Goal: Information Seeking & Learning: Check status

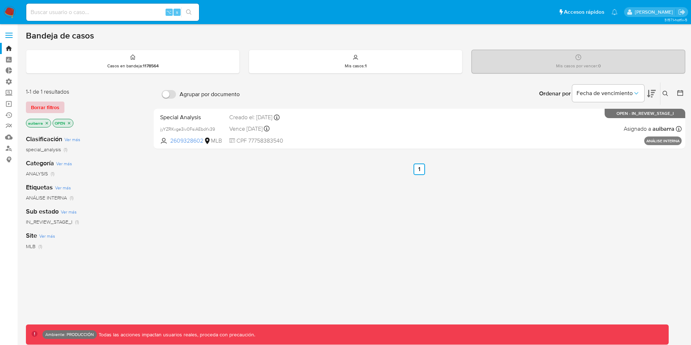
click at [49, 112] on span "Borrar filtros" at bounding box center [45, 107] width 28 height 10
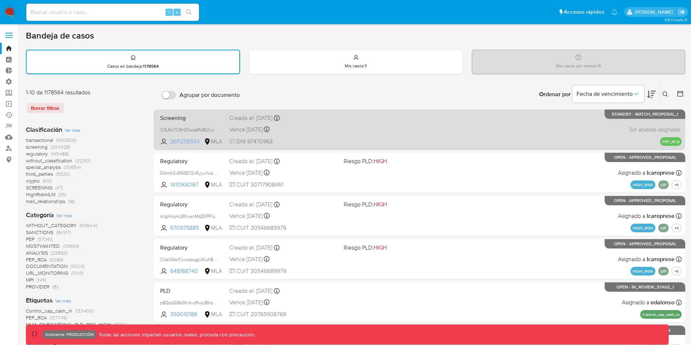
click at [189, 141] on span "2611258554" at bounding box center [186, 141] width 32 height 8
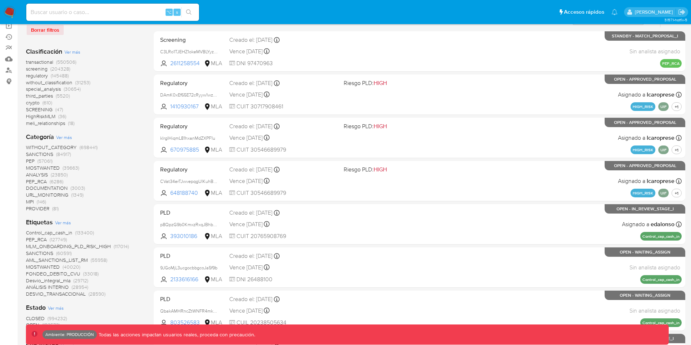
scroll to position [81, 0]
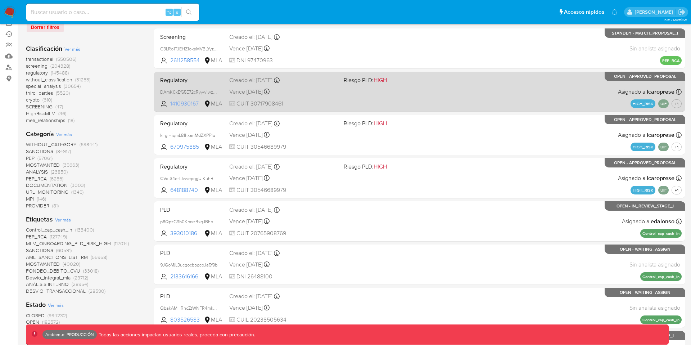
click at [189, 104] on span "1410930167" at bounding box center [186, 104] width 32 height 8
click at [328, 96] on div "Regulatory DAmK0xEf65E72cRyyw1wzIP3 1410930167 MLA Riesgo PLD: HIGH Creado el: …" at bounding box center [419, 91] width 524 height 36
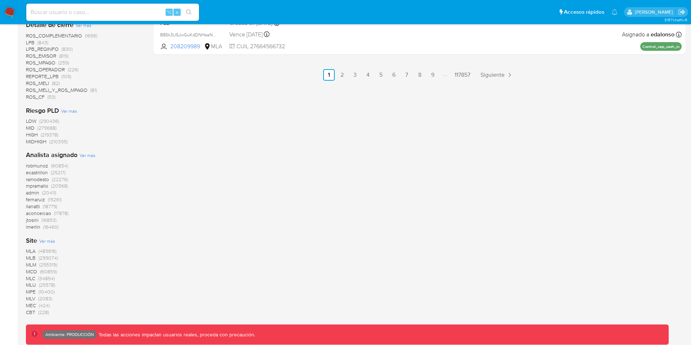
click at [27, 257] on span "MLB" at bounding box center [31, 257] width 10 height 7
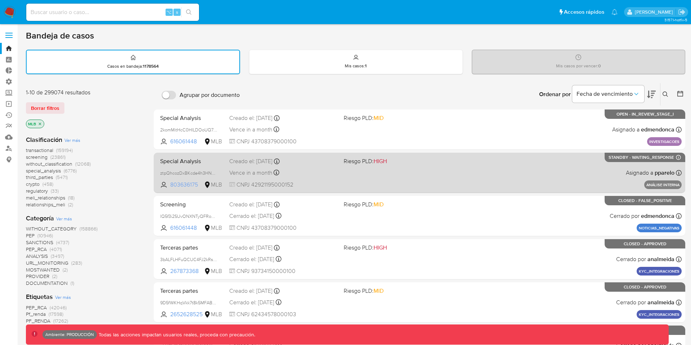
click at [191, 185] on span "803636175" at bounding box center [186, 185] width 32 height 8
click at [257, 172] on span "Vence in a month" at bounding box center [250, 173] width 43 height 8
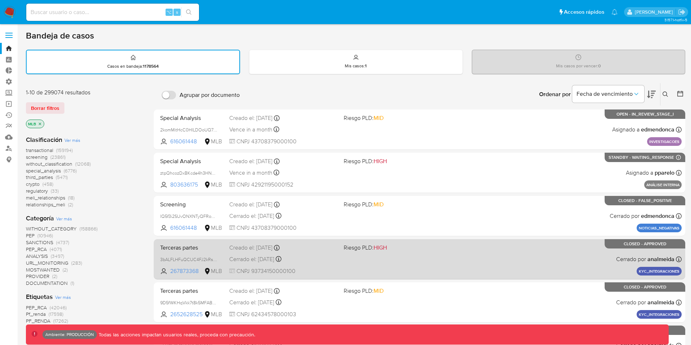
click at [298, 261] on div "Cerrado el: 01/09/2025 Cerrado el: 01/09/2025 12:30:30" at bounding box center [283, 259] width 109 height 8
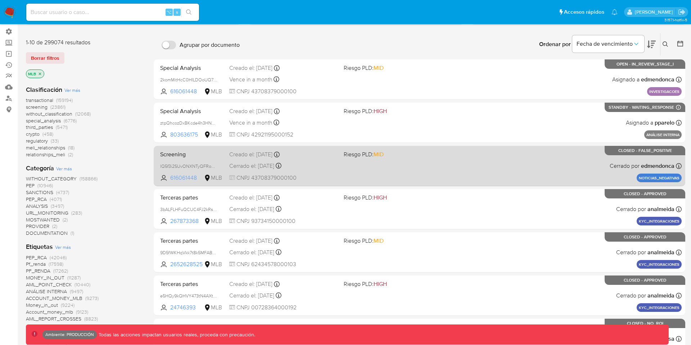
scroll to position [51, 0]
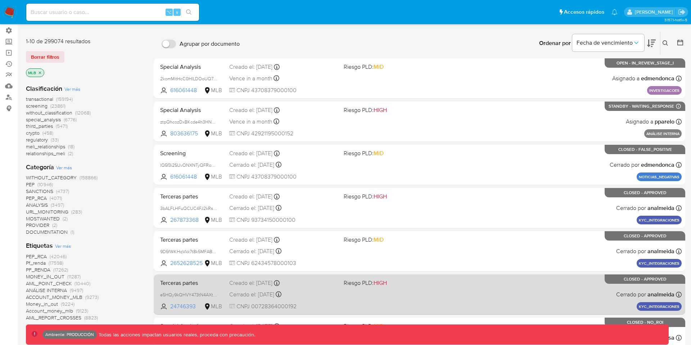
click at [245, 283] on div "Creado el: 01/09/2025 Creado el: 01/09/2025 11:54:42" at bounding box center [283, 283] width 109 height 8
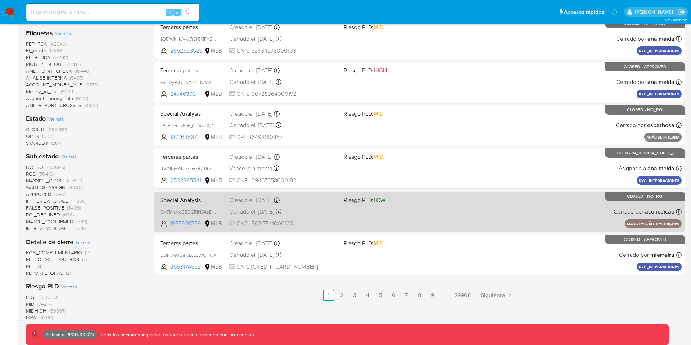
scroll to position [274, 0]
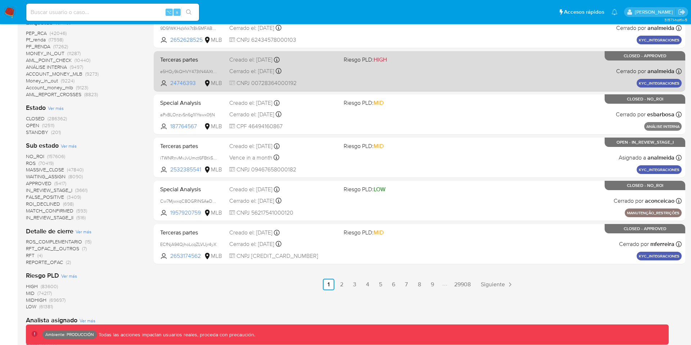
click at [354, 70] on div "Terceras partes e5HQy9kQHVY473tN4AXtmOYg 24746393 MLB Riesgo PLD: HIGH Creado e…" at bounding box center [419, 71] width 524 height 36
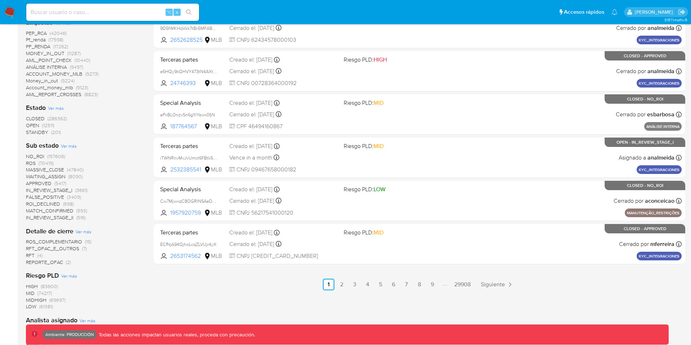
click at [377, 278] on div "Agrupar por documento Ordenar por Fecha de vencimiento No es posible ordenar lo…" at bounding box center [419, 119] width 531 height 621
click at [370, 280] on link "4" at bounding box center [368, 284] width 12 height 12
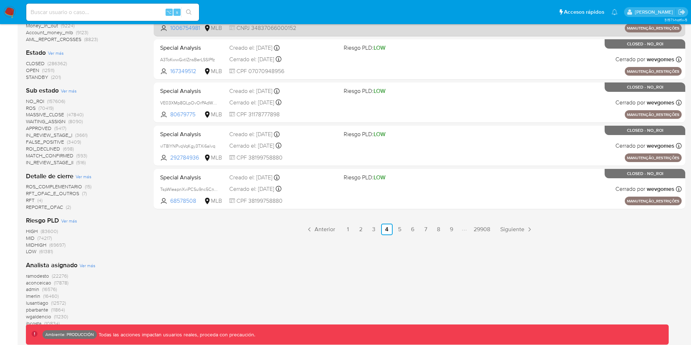
scroll to position [348, 0]
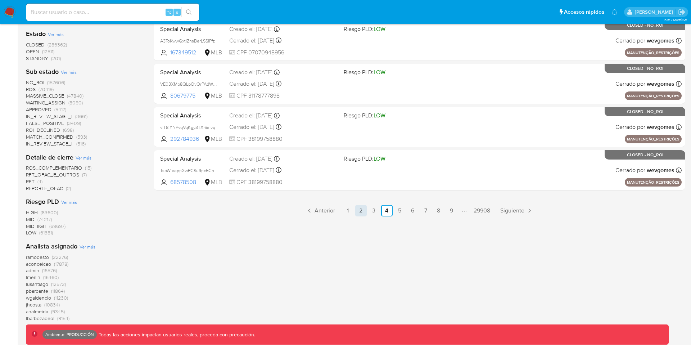
click at [363, 213] on link "2" at bounding box center [361, 211] width 12 height 12
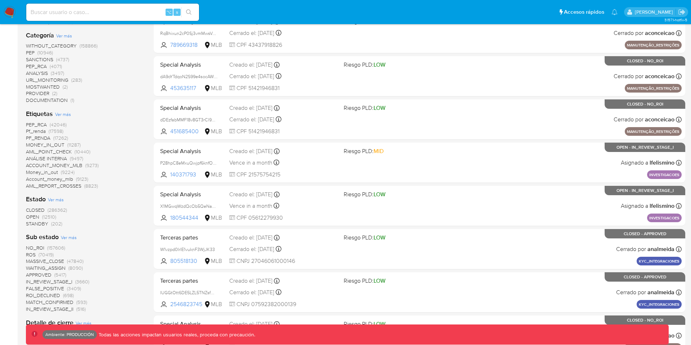
scroll to position [183, 0]
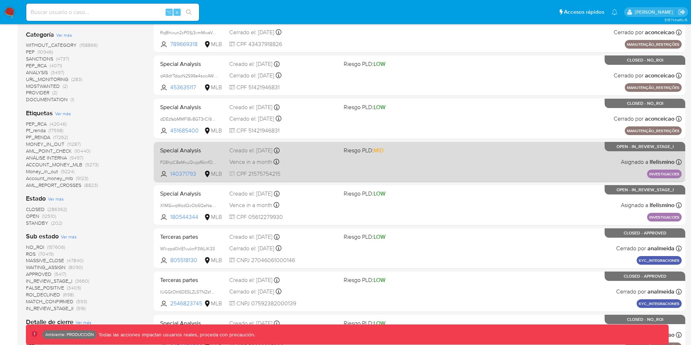
click at [371, 173] on div "Special Analysis P28hpC8eMxuQwjpf6knfOLmZ 140371793 MLB Riesgo PLD: MID Creado …" at bounding box center [419, 162] width 524 height 36
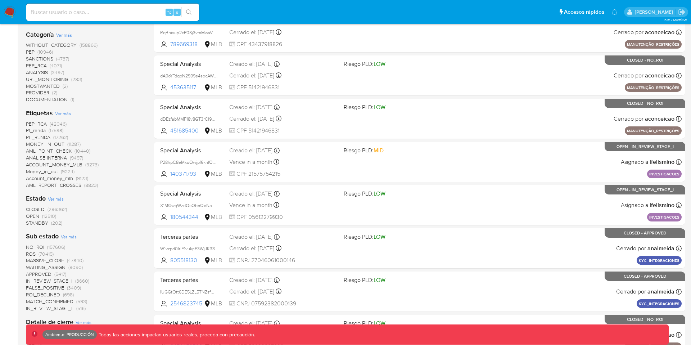
click at [118, 15] on input at bounding box center [112, 12] width 173 height 9
paste input "1WhHmFhdRoIUIhImox6a7OJO"
type input "1WhHmFhdRoIUIhImox6a7OJO"
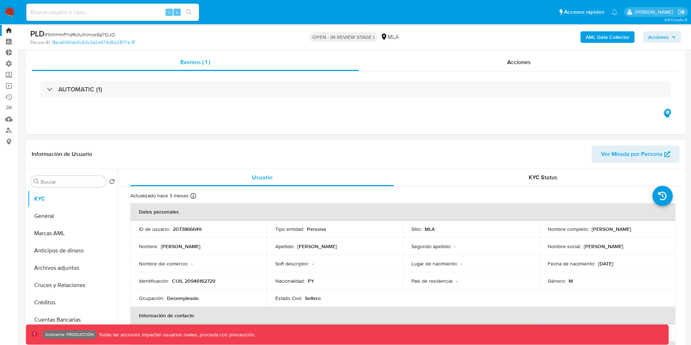
scroll to position [11, 0]
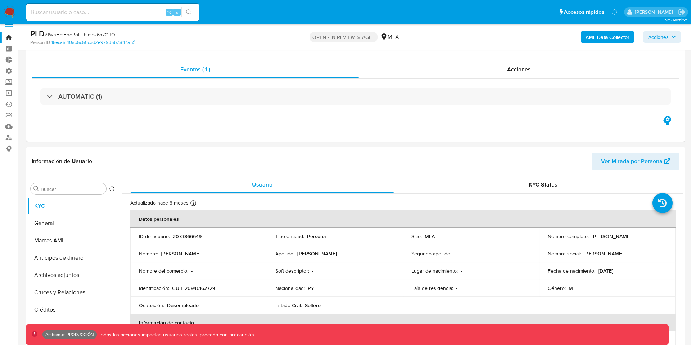
select select "10"
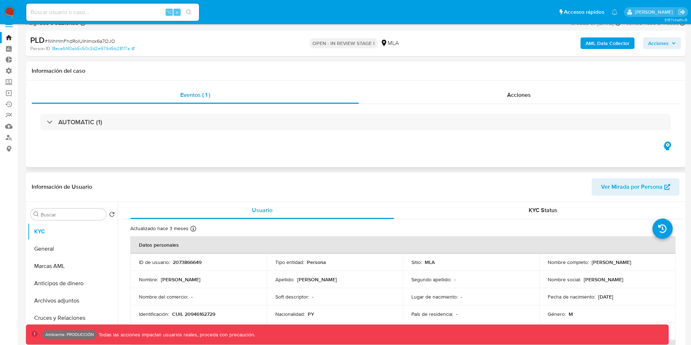
click at [416, 109] on div "AUTOMATIC (1)" at bounding box center [356, 122] width 648 height 36
click at [416, 104] on div "AUTOMATIC (1)" at bounding box center [356, 122] width 648 height 36
click at [414, 103] on div "Acciones" at bounding box center [519, 94] width 321 height 17
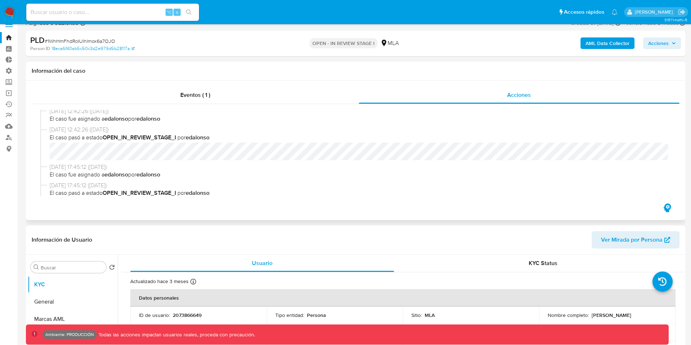
scroll to position [0, 0]
click at [133, 14] on input at bounding box center [112, 12] width 173 height 9
paste input "4Wq9sVwZfqmwSzI0kuHOJrOi zaIIA5qrxJq3qzWXeRGvU4Lv"
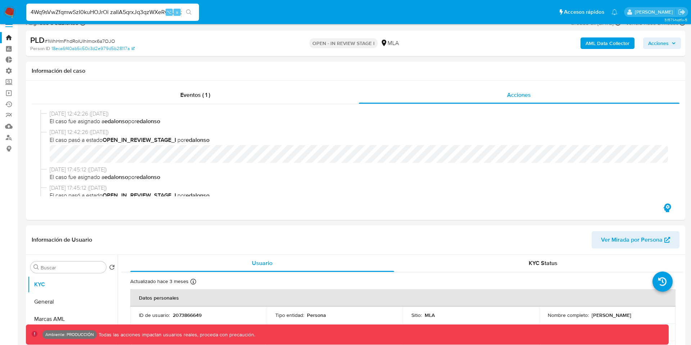
scroll to position [0, 3]
type input "4Wq9sVwZfqmwSzI0kuHOJrOi zaIIA5qrxJq3qzWXeRGvU4Lv"
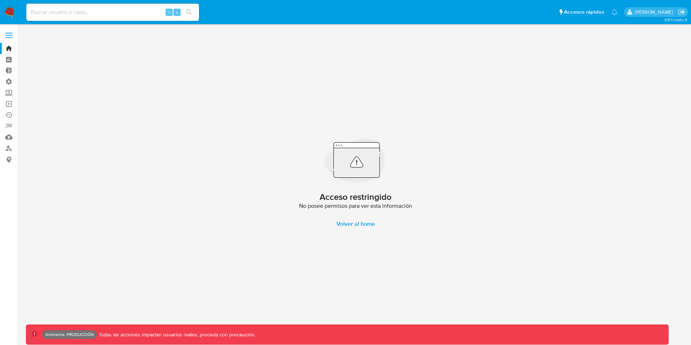
click at [110, 5] on div "⌥ s" at bounding box center [112, 12] width 173 height 17
click at [108, 9] on input at bounding box center [112, 12] width 173 height 9
paste input "4Wq9sVwZfqmwSzI0kuHOJrOi zaIIA5qrxJq3qzWXeRGvU4Lv"
type input "4Wq9sVwZfqmwSzI0kuHOJrOi zaIIA5qrxJq3qzWXeRGvU4Lv"
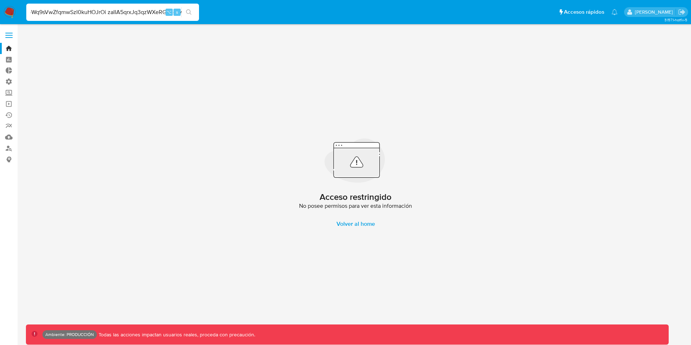
scroll to position [0, 0]
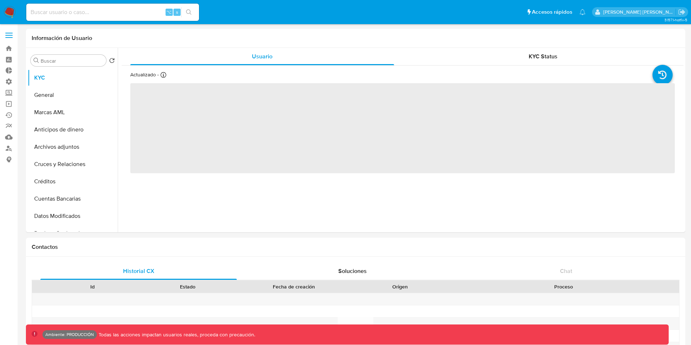
select select "10"
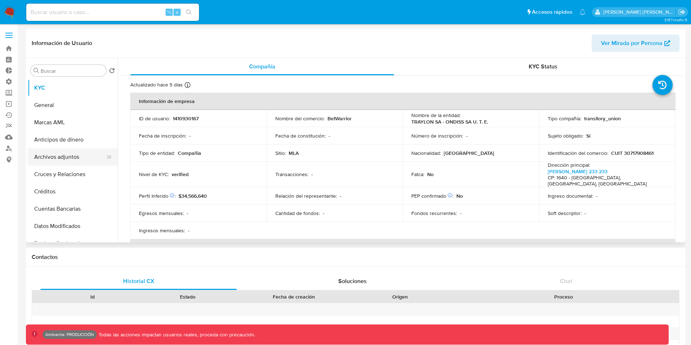
select select "10"
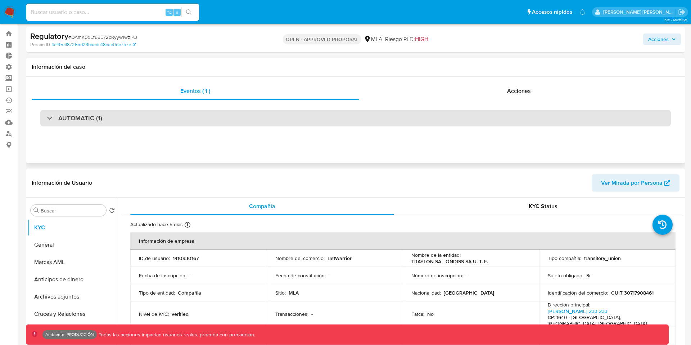
select select "10"
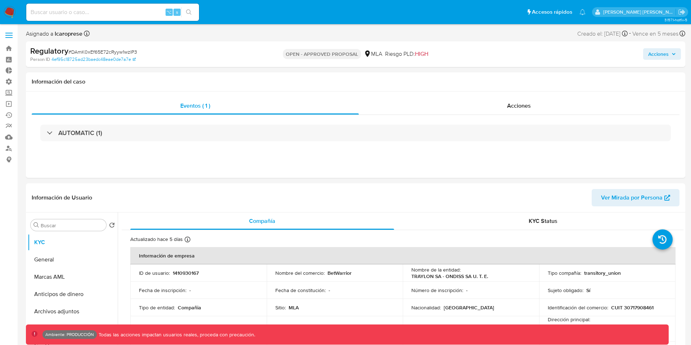
click at [672, 57] on span "Acciones" at bounding box center [662, 54] width 28 height 10
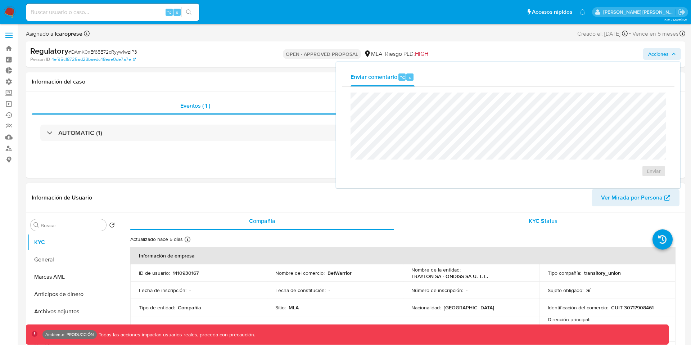
click at [452, 222] on div "KYC Status" at bounding box center [543, 220] width 264 height 17
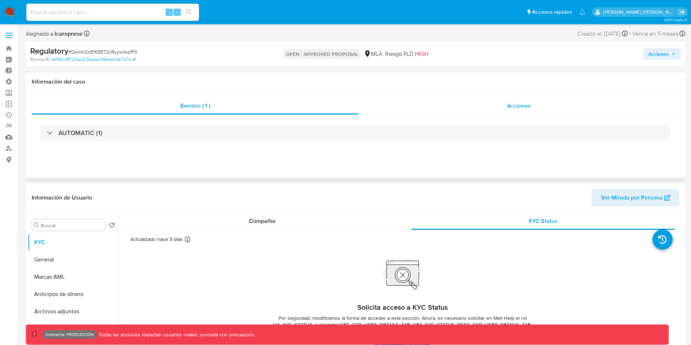
click at [519, 113] on div "Acciones" at bounding box center [519, 105] width 321 height 17
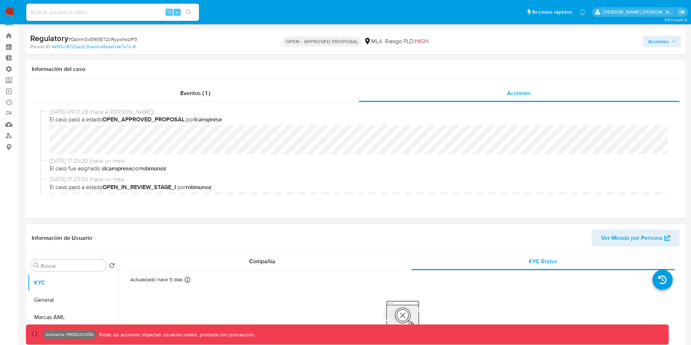
scroll to position [21, 0]
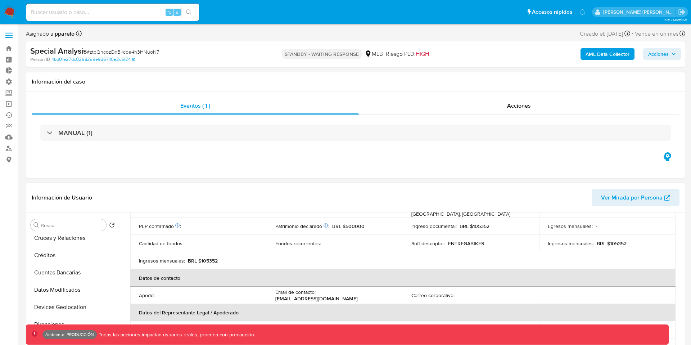
scroll to position [124, 0]
select select "10"
click at [485, 94] on div "Eventos ( 1 ) Acciones MANUAL (1)" at bounding box center [355, 134] width 659 height 86
click at [485, 96] on div "Eventos ( 1 ) Acciones MANUAL (1)" at bounding box center [355, 134] width 659 height 86
click at [485, 99] on div "Acciones" at bounding box center [519, 105] width 321 height 17
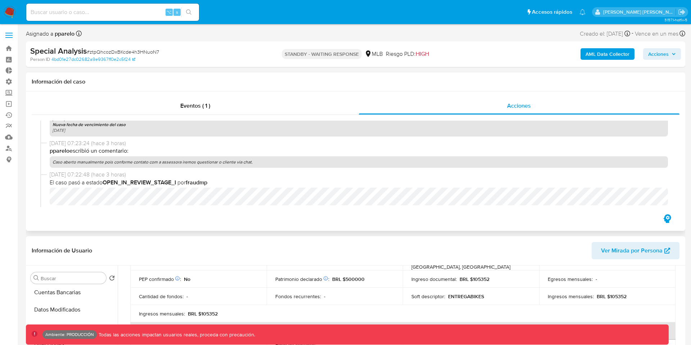
scroll to position [165, 0]
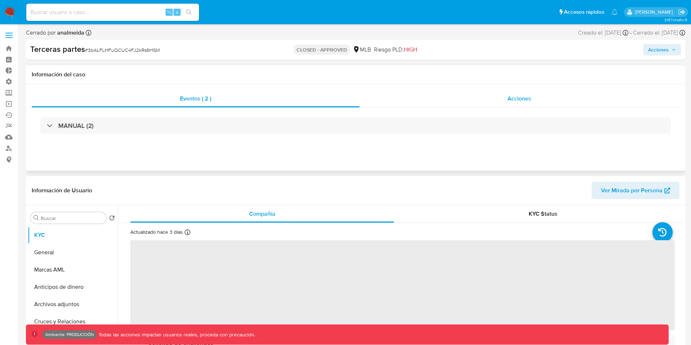
click at [467, 104] on div "Acciones" at bounding box center [519, 98] width 320 height 17
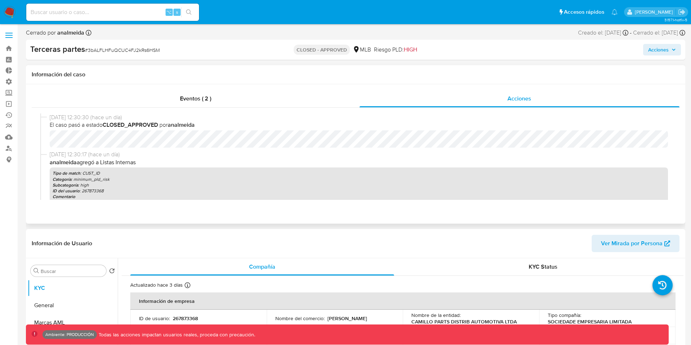
select select "10"
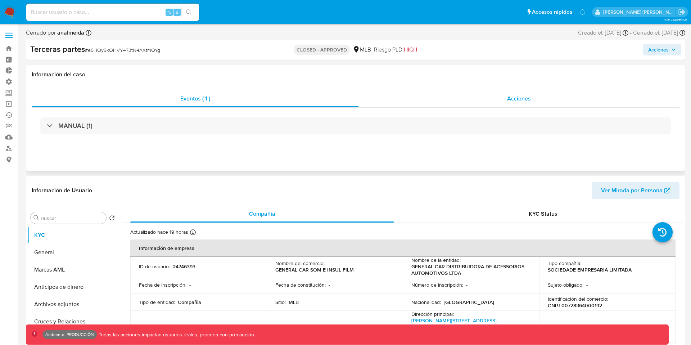
click at [498, 98] on div "Acciones" at bounding box center [519, 98] width 321 height 17
select select "10"
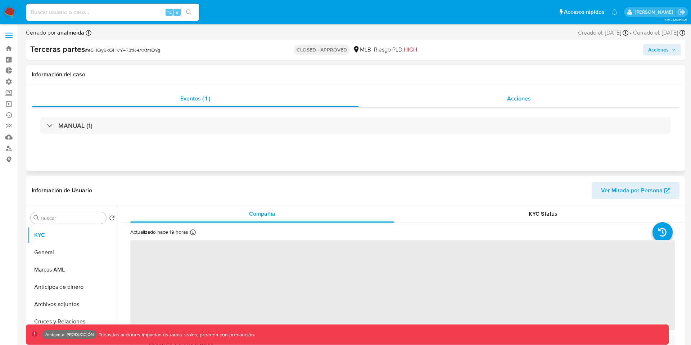
click at [396, 92] on div "Acciones" at bounding box center [519, 98] width 321 height 17
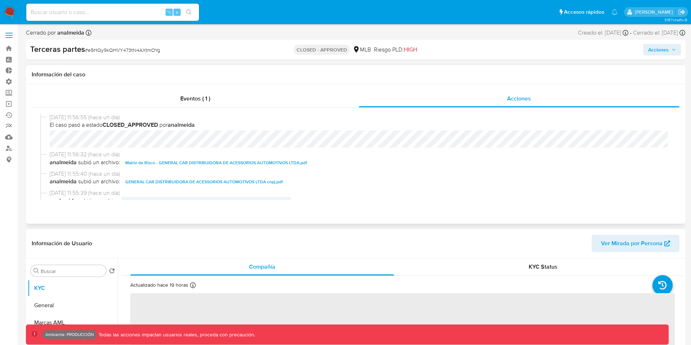
select select "10"
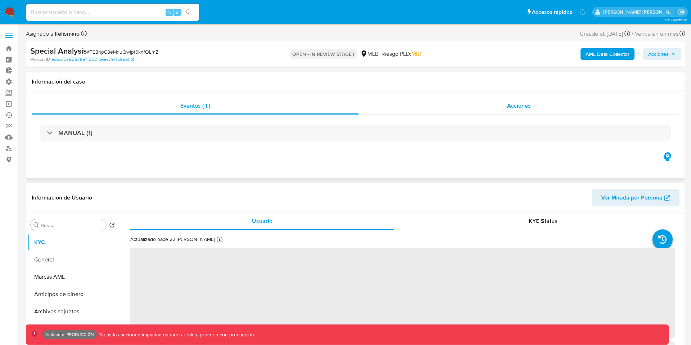
click at [387, 108] on div "Acciones" at bounding box center [519, 105] width 321 height 17
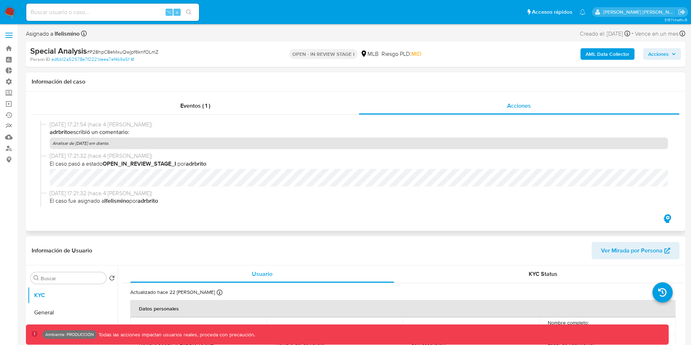
select select "10"
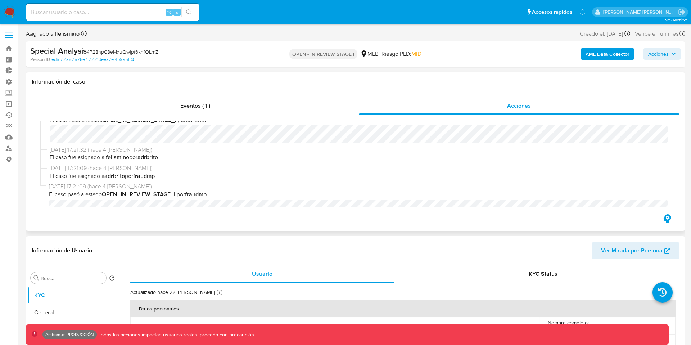
scroll to position [56, 0]
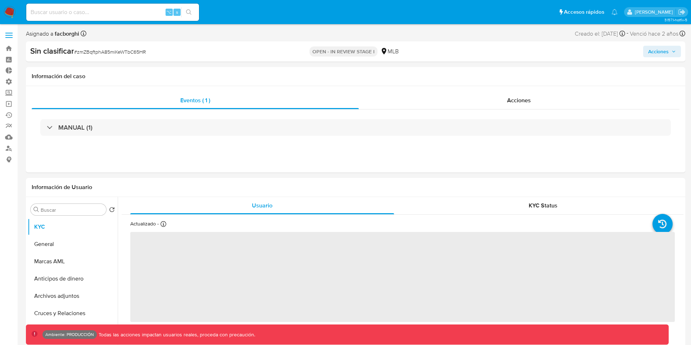
select select "10"
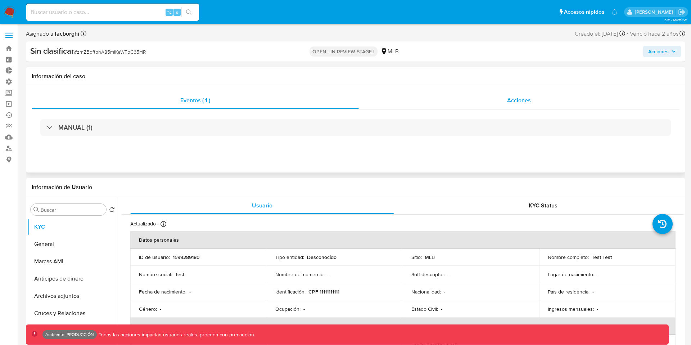
click at [467, 99] on div "Acciones" at bounding box center [519, 100] width 321 height 17
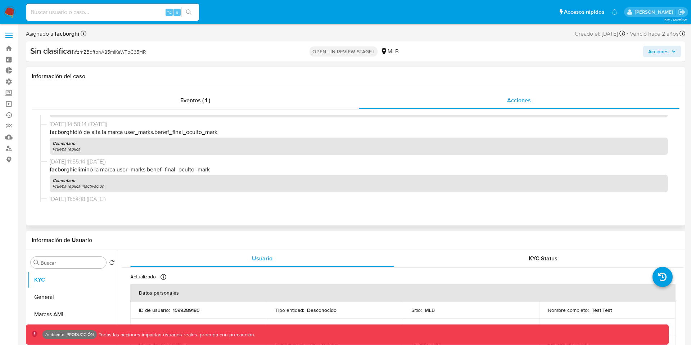
scroll to position [183, 0]
drag, startPoint x: 131, startPoint y: 167, endPoint x: 219, endPoint y: 166, distance: 87.8
click at [219, 166] on p "facborghi eliminó la marca user_marks.benef_final_oculto_mark" at bounding box center [359, 167] width 618 height 8
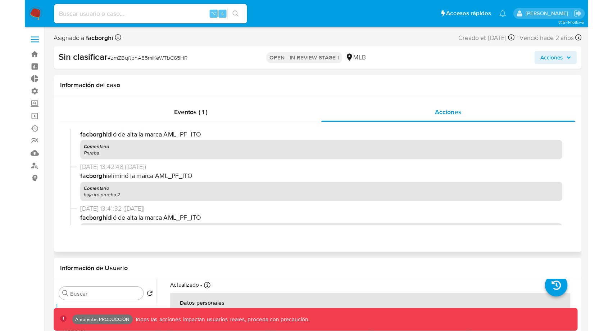
scroll to position [25, 0]
